Goal: Task Accomplishment & Management: Use online tool/utility

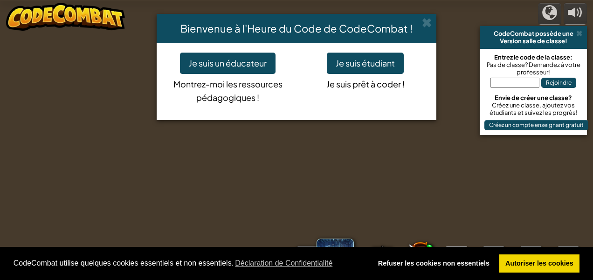
select select "fr"
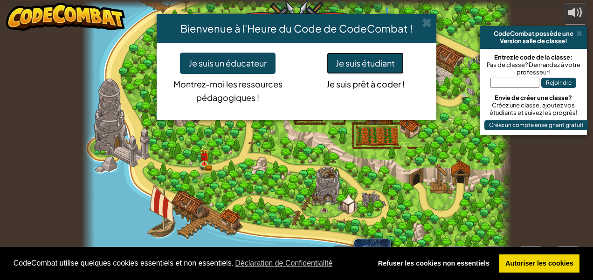
click at [365, 63] on button "Je suis étudiant" at bounding box center [365, 63] width 77 height 21
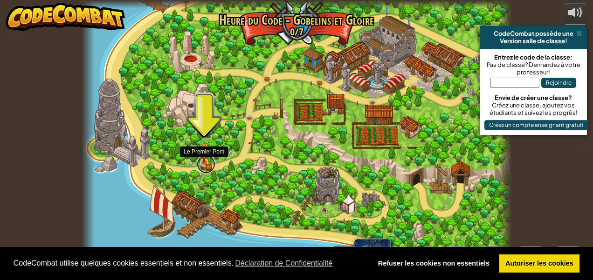
click at [202, 167] on link at bounding box center [206, 164] width 19 height 19
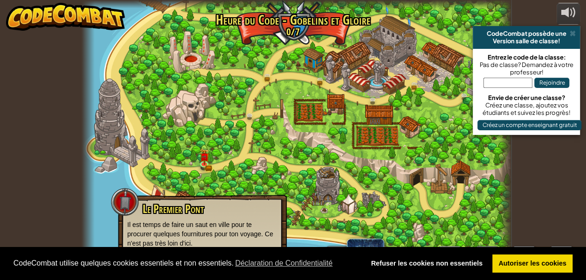
click at [153, 229] on p "Il est temps de faire un saut en ville pour te procurer quelques fournitures po…" at bounding box center [202, 234] width 150 height 28
click at [117, 196] on div at bounding box center [125, 202] width 28 height 28
click at [201, 157] on img at bounding box center [204, 152] width 10 height 21
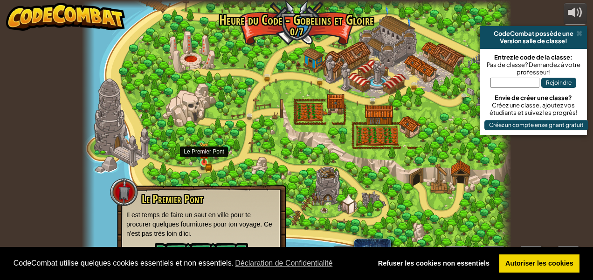
click at [201, 157] on img at bounding box center [204, 152] width 10 height 21
click at [204, 160] on img at bounding box center [204, 152] width 10 height 21
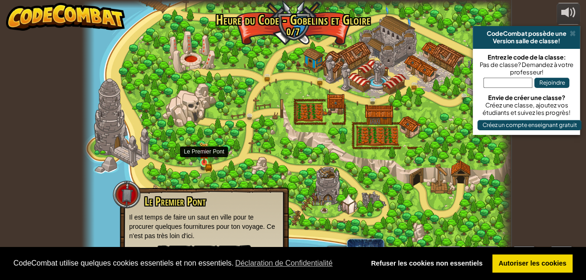
click at [204, 160] on img at bounding box center [204, 152] width 10 height 21
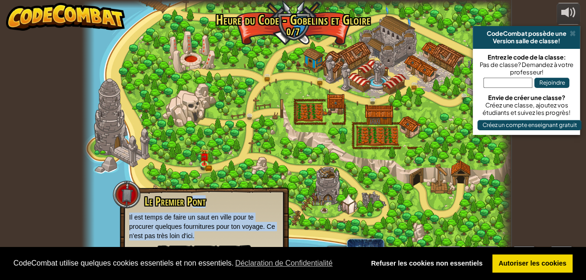
drag, startPoint x: 201, startPoint y: 235, endPoint x: 193, endPoint y: 205, distance: 31.4
click at [193, 205] on div "Le Premier Pont Il est temps de faire un saut en ville pour te procurer quelque…" at bounding box center [204, 235] width 150 height 78
drag, startPoint x: 193, startPoint y: 205, endPoint x: 234, endPoint y: 125, distance: 89.4
click at [234, 125] on div at bounding box center [296, 140] width 429 height 280
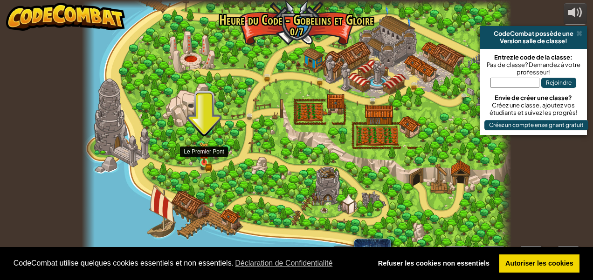
click at [202, 157] on img at bounding box center [204, 152] width 10 height 21
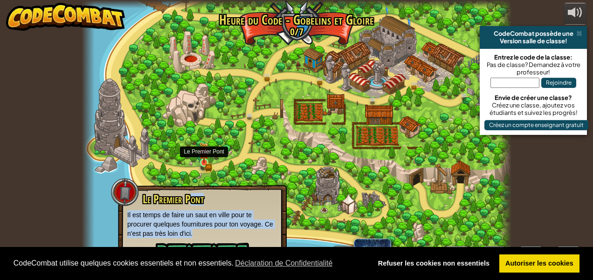
click at [202, 157] on img at bounding box center [204, 152] width 10 height 21
click at [207, 244] on button "Jouer" at bounding box center [202, 257] width 93 height 28
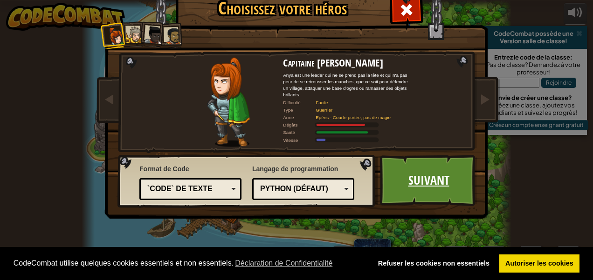
click at [431, 189] on link "Suivant" at bounding box center [428, 180] width 97 height 51
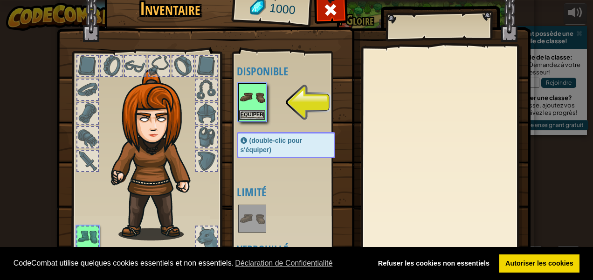
click at [253, 106] on img at bounding box center [252, 97] width 26 height 26
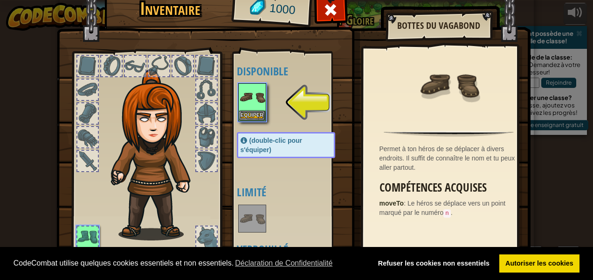
drag, startPoint x: 246, startPoint y: 215, endPoint x: 202, endPoint y: 158, distance: 71.8
click at [201, 157] on div "Inventaire 1000 Disponible Equiper (double-clic pour s'équiper) Limité Verrouil…" at bounding box center [297, 141] width 474 height 307
click at [202, 161] on div at bounding box center [206, 161] width 20 height 20
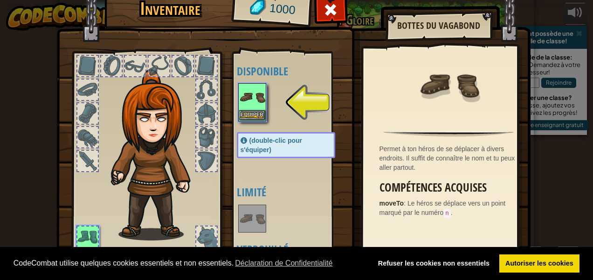
click at [250, 98] on img at bounding box center [252, 97] width 26 height 26
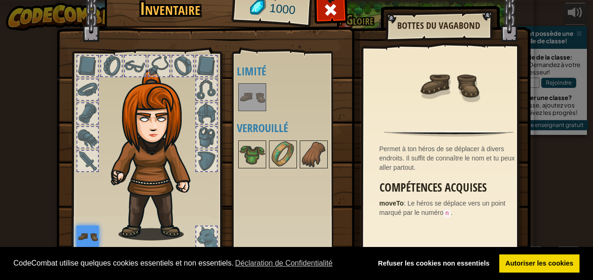
click at [292, 246] on div "Disponible Equiper (double-clic pour s'équiper) Limité Verrouillé" at bounding box center [295, 153] width 117 height 194
click at [274, 157] on img at bounding box center [283, 155] width 26 height 26
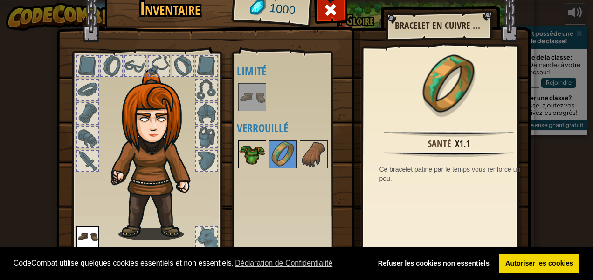
click at [248, 149] on img at bounding box center [252, 155] width 26 height 26
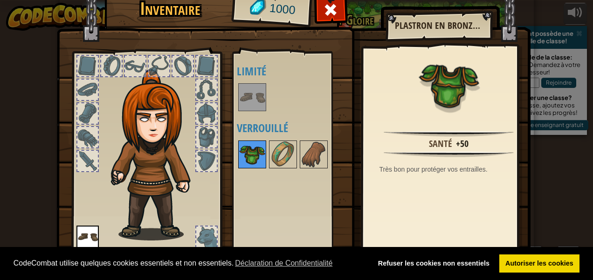
click at [248, 149] on img at bounding box center [252, 155] width 26 height 26
click at [241, 157] on img at bounding box center [252, 155] width 26 height 26
click at [253, 96] on img at bounding box center [252, 97] width 26 height 26
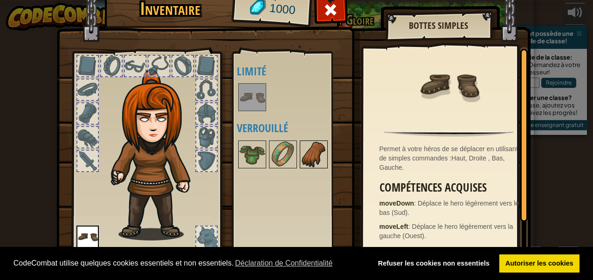
click at [308, 153] on img at bounding box center [313, 155] width 26 height 26
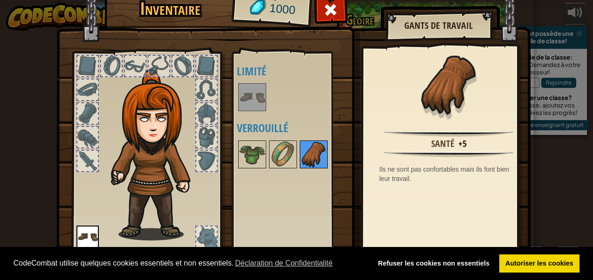
click at [308, 153] on img at bounding box center [313, 155] width 26 height 26
click at [281, 149] on img at bounding box center [283, 155] width 26 height 26
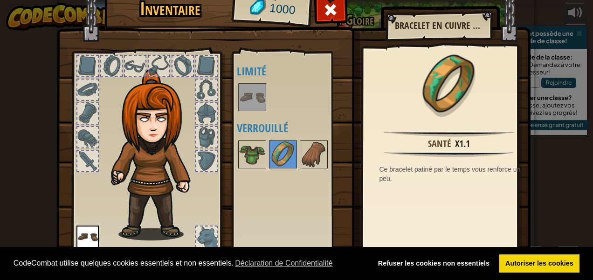
click at [240, 97] on img at bounding box center [252, 97] width 26 height 26
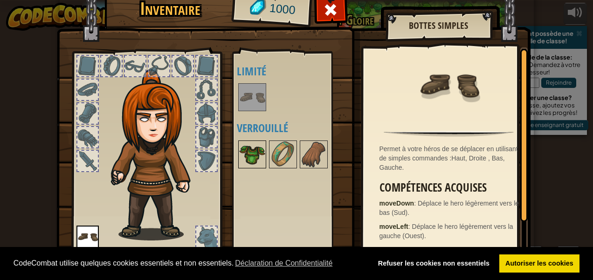
click at [238, 158] on div at bounding box center [252, 155] width 28 height 28
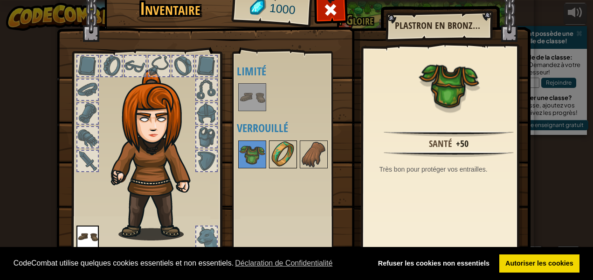
click at [276, 155] on img at bounding box center [283, 155] width 26 height 26
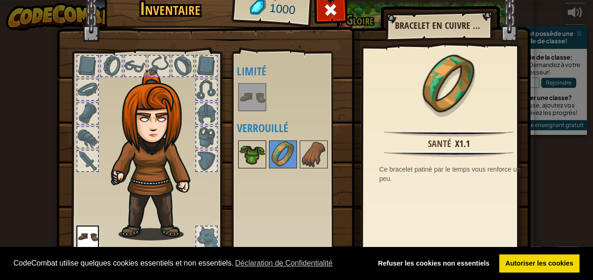
click at [243, 149] on img at bounding box center [252, 155] width 26 height 26
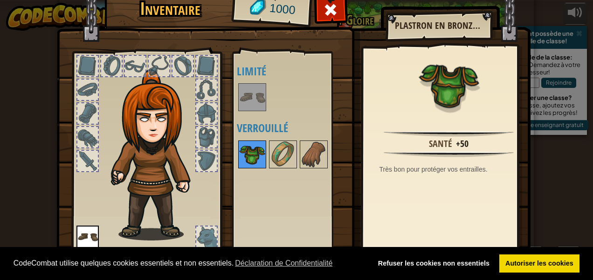
click at [247, 155] on img at bounding box center [252, 155] width 26 height 26
click at [198, 126] on div at bounding box center [206, 137] width 22 height 22
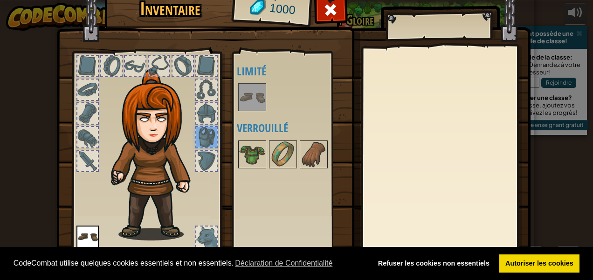
click at [202, 135] on div at bounding box center [206, 137] width 20 height 20
click at [203, 133] on div at bounding box center [206, 137] width 20 height 20
click at [244, 151] on img at bounding box center [252, 155] width 26 height 26
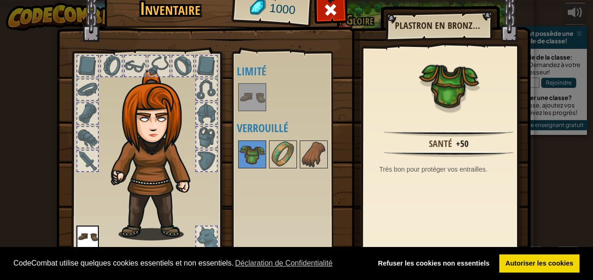
drag, startPoint x: 244, startPoint y: 151, endPoint x: 194, endPoint y: 133, distance: 53.5
click at [194, 133] on div "Inventaire 1000 Disponible Equiper (double-clic pour s'équiper) Limité Verrouil…" at bounding box center [297, 141] width 474 height 307
click at [196, 133] on div at bounding box center [206, 137] width 20 height 20
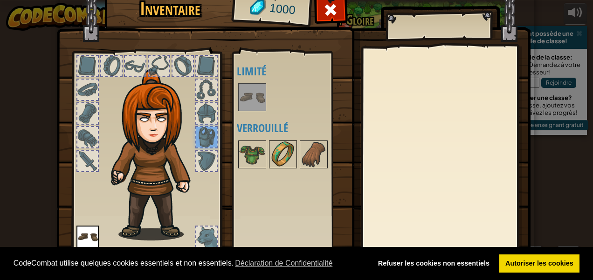
click at [282, 149] on img at bounding box center [283, 155] width 26 height 26
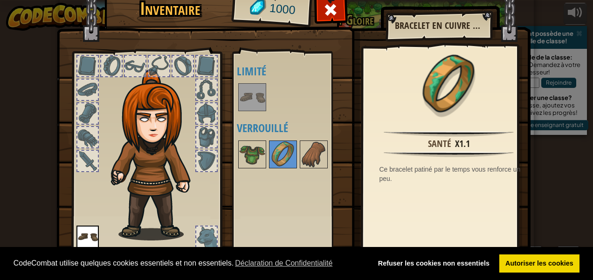
click at [222, 157] on img at bounding box center [293, 126] width 474 height 338
click at [181, 64] on div at bounding box center [182, 66] width 20 height 20
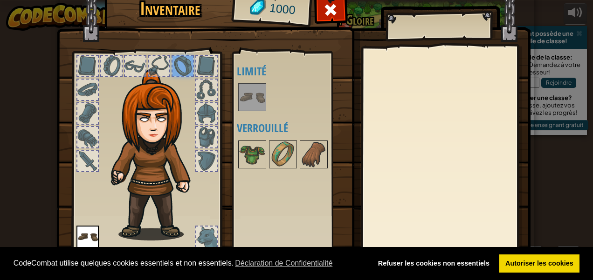
click at [85, 243] on img at bounding box center [87, 237] width 22 height 22
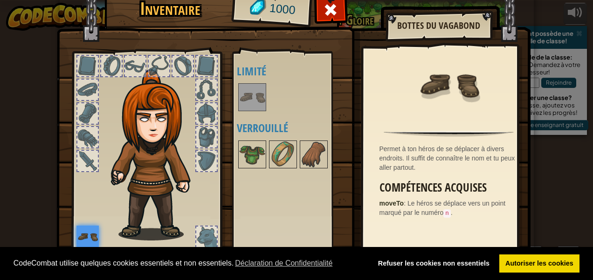
click at [253, 91] on img at bounding box center [252, 97] width 26 height 26
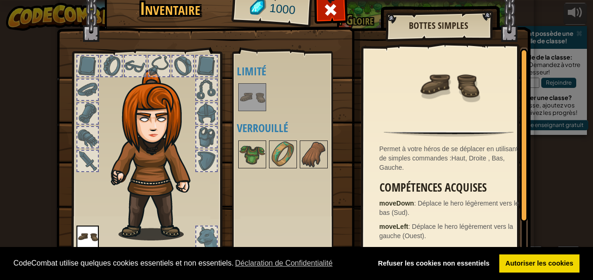
click at [202, 240] on div at bounding box center [206, 237] width 20 height 20
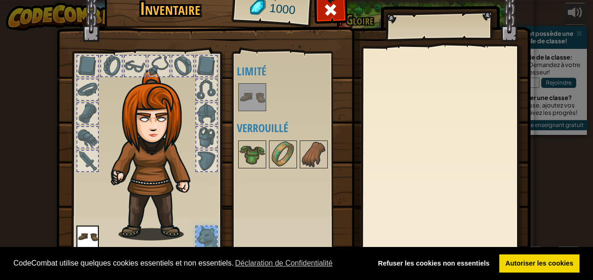
click at [187, 3] on h1 "Inventaire" at bounding box center [170, 9] width 119 height 20
click at [331, 19] on div at bounding box center [330, 12] width 29 height 29
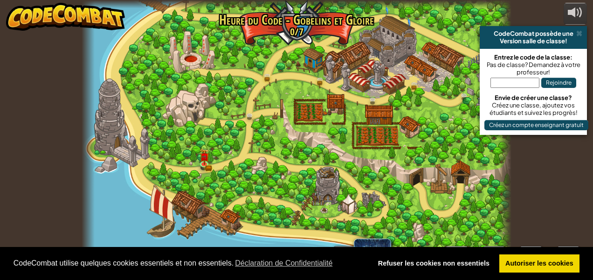
click at [309, 112] on div at bounding box center [296, 140] width 429 height 280
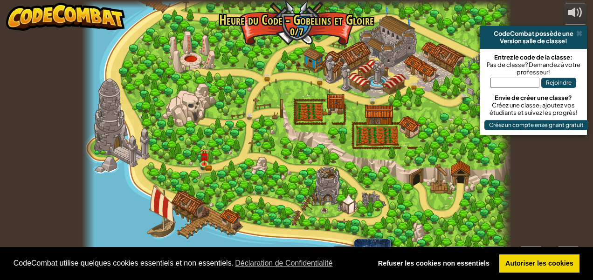
click at [309, 112] on div at bounding box center [296, 140] width 429 height 280
drag, startPoint x: 309, startPoint y: 112, endPoint x: 324, endPoint y: 175, distance: 65.1
click at [324, 175] on div at bounding box center [296, 140] width 429 height 280
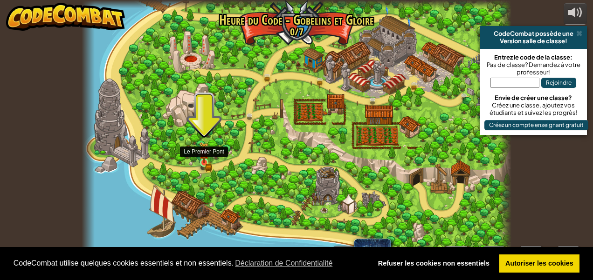
click at [202, 160] on img at bounding box center [204, 152] width 10 height 21
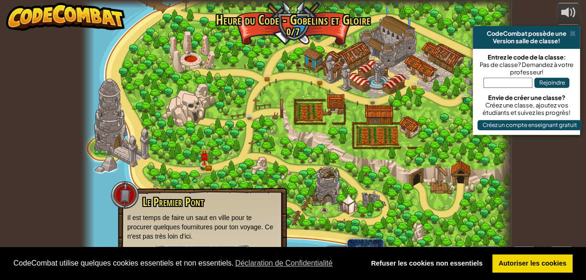
click at [214, 246] on button "Jouer" at bounding box center [202, 260] width 93 height 28
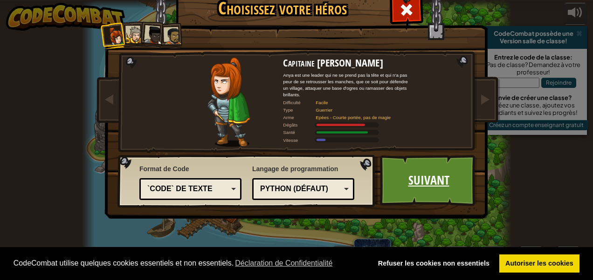
click at [406, 167] on link "Suivant" at bounding box center [428, 180] width 97 height 51
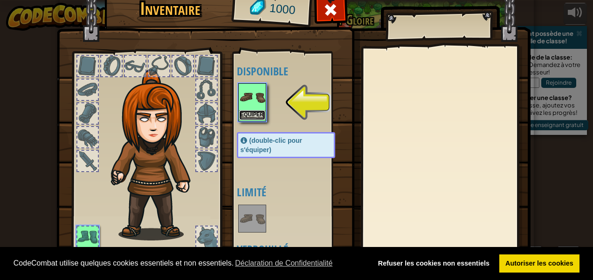
click at [252, 113] on button "Equiper" at bounding box center [252, 115] width 26 height 10
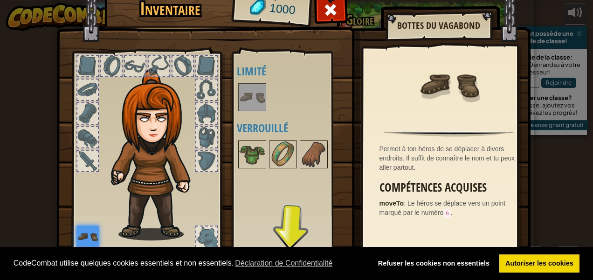
click at [287, 246] on div "Disponible Equiper (double-clic pour s'équiper) Limité Verrouillé" at bounding box center [295, 153] width 117 height 194
click at [287, 248] on div "CodeCombat utilise quelques cookies essentiels et non essentiels. Déclaration d…" at bounding box center [296, 264] width 593 height 34
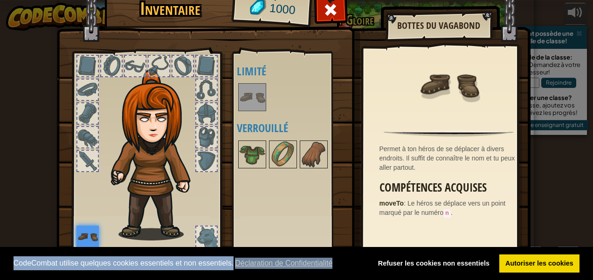
drag, startPoint x: 287, startPoint y: 248, endPoint x: 274, endPoint y: 218, distance: 32.4
click at [274, 218] on div "Disponible Equiper (double-clic pour s'équiper) Limité Verrouillé" at bounding box center [295, 153] width 117 height 194
click at [258, 201] on div "Disponible Equiper (double-clic pour s'équiper) Limité Verrouillé" at bounding box center [295, 153] width 117 height 194
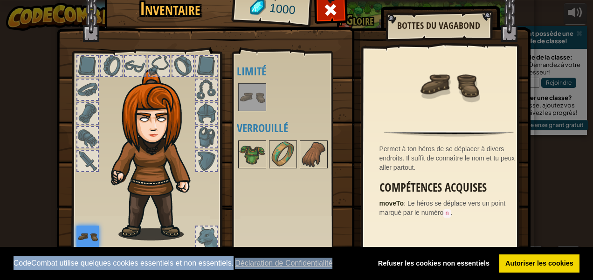
click at [258, 201] on div "Disponible Equiper (double-clic pour s'équiper) Limité Verrouillé" at bounding box center [295, 153] width 117 height 194
click at [268, 14] on span "1000" at bounding box center [281, 9] width 27 height 19
click at [342, 247] on div "CodeCombat utilise quelques cookies essentiels et non essentiels. Déclaration d…" at bounding box center [296, 264] width 593 height 34
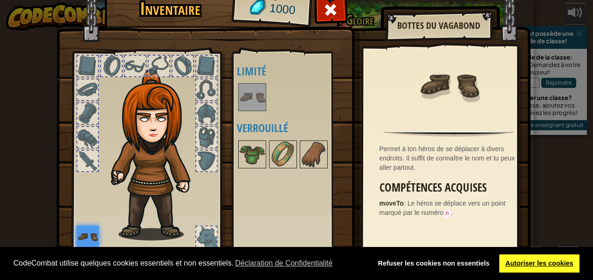
click at [529, 259] on link "Autoriser les cookies" at bounding box center [539, 264] width 81 height 19
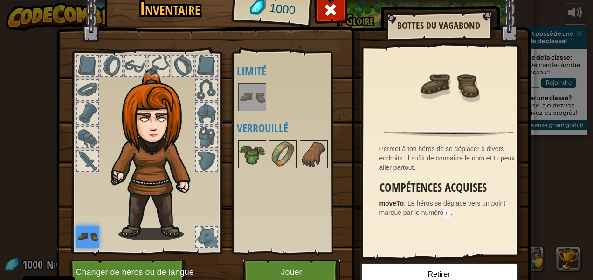
click at [280, 266] on button "Jouer" at bounding box center [291, 273] width 97 height 26
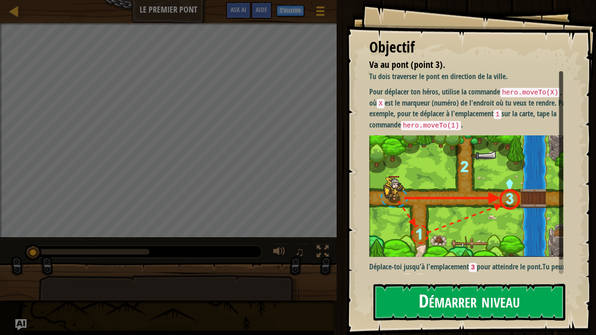
click at [472, 280] on button "Démarrer niveau" at bounding box center [470, 302] width 192 height 37
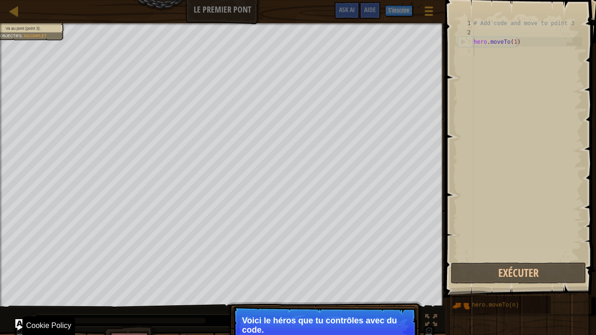
click at [272, 280] on p "Voici le héros que tu contrôles avec du code." at bounding box center [324, 325] width 165 height 19
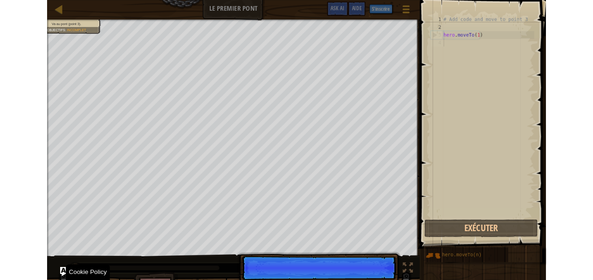
scroll to position [4, 0]
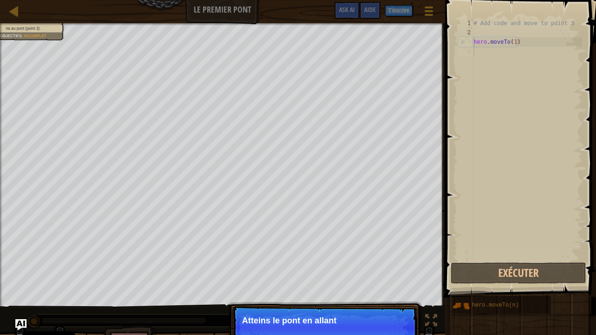
click at [269, 280] on p "Atteins le pont en allant" at bounding box center [324, 320] width 165 height 9
click at [303, 280] on p "Atteins le pont en allant au point 3 sur la carte." at bounding box center [324, 326] width 165 height 20
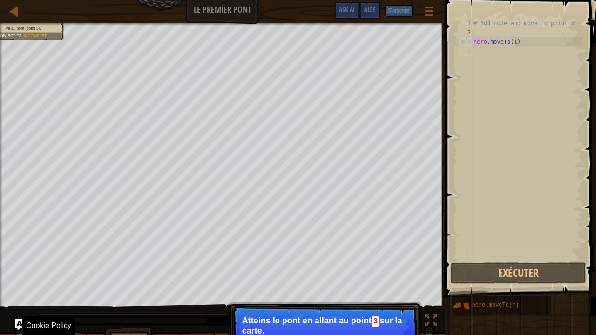
click at [303, 280] on p "Atteins le pont en allant au point 3 sur la carte." at bounding box center [324, 326] width 165 height 20
drag, startPoint x: 303, startPoint y: 333, endPoint x: 306, endPoint y: 323, distance: 10.2
click at [306, 280] on p "Atteins le pont en allant au point 3 sur la carte." at bounding box center [324, 326] width 165 height 20
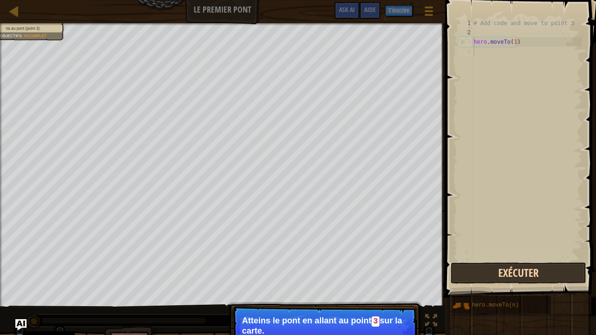
drag, startPoint x: 306, startPoint y: 323, endPoint x: 480, endPoint y: 269, distance: 182.3
click at [480, 269] on div "Carte Le Premier Pont Menu du jeu Terminé S'inscrire Aide Ask AI 1 הההההההההההה…" at bounding box center [298, 167] width 596 height 335
click at [480, 269] on button "Exécuter" at bounding box center [519, 273] width 136 height 21
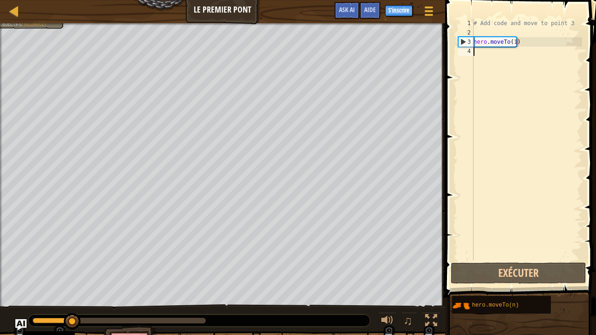
type textarea "hero.moveTo(1)"
type textarea "# Add code and move to point 3"
